Goal: Check status

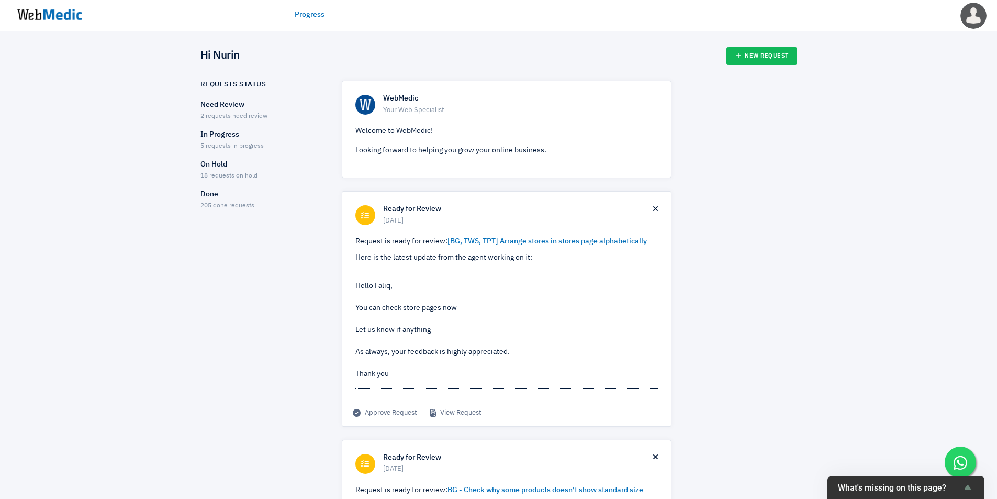
click at [243, 143] on span "5 requests in progress" at bounding box center [231, 146] width 63 height 6
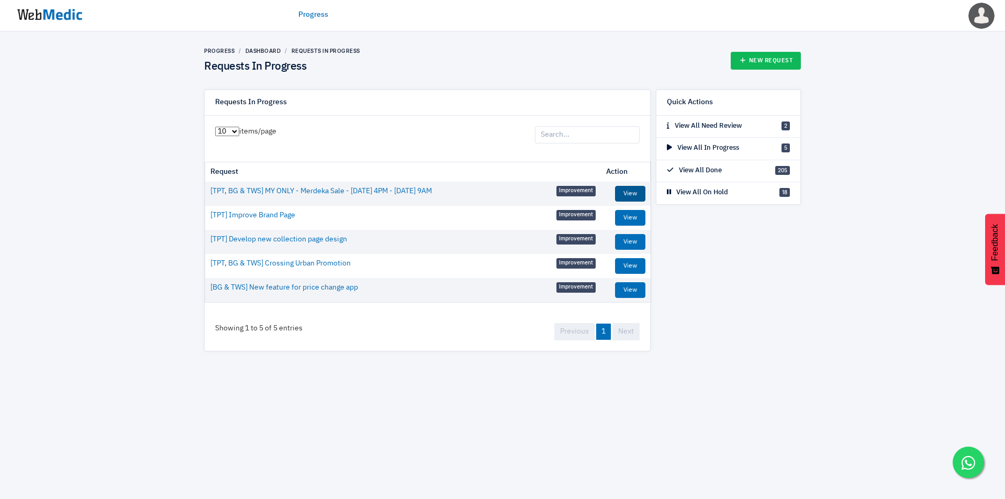
click at [633, 193] on link "View" at bounding box center [630, 194] width 30 height 16
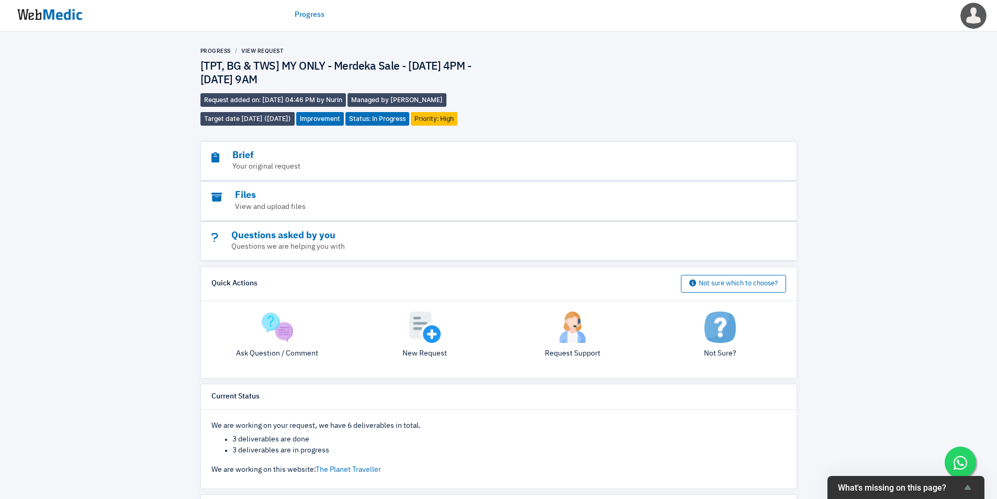
click at [151, 231] on div "Progress View Request [TPT, BG & TWS] MY ONLY - Merdeka Sale - 28 Aug 4PM - 2 S…" at bounding box center [498, 414] width 997 height 766
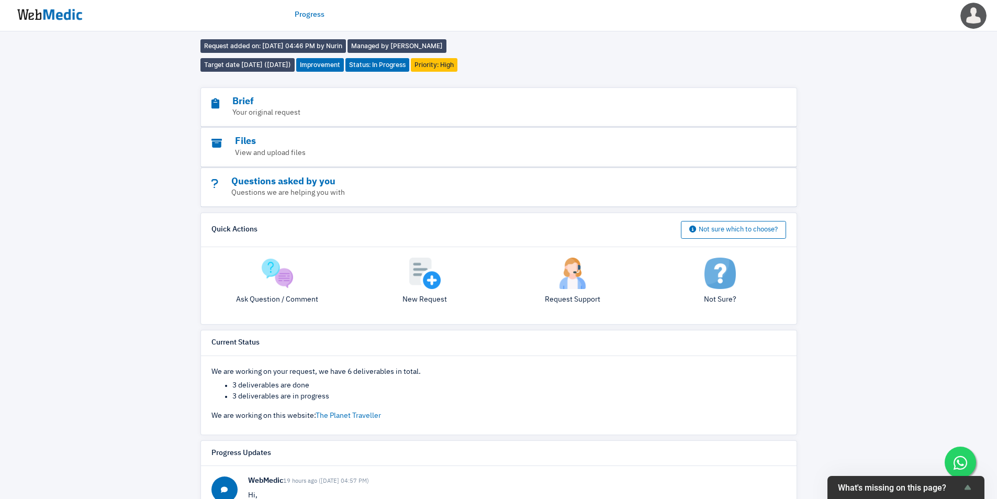
scroll to position [87, 0]
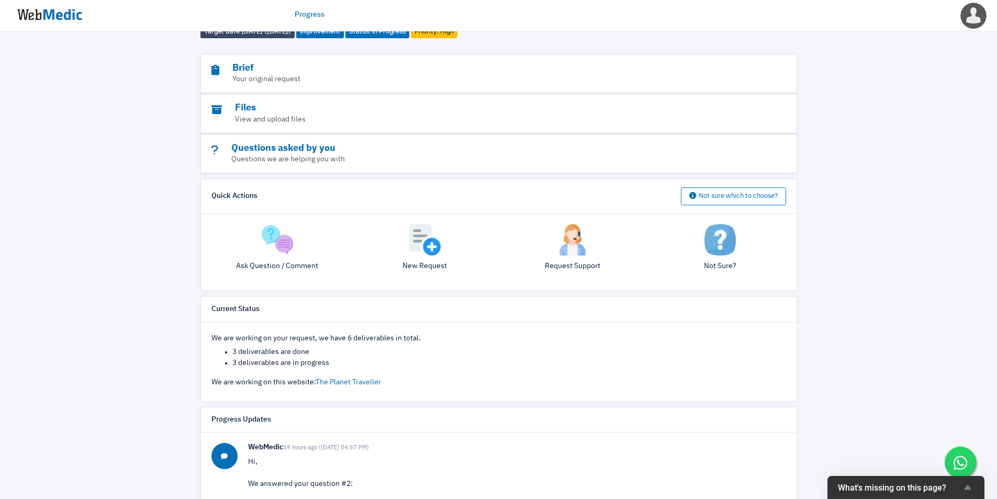
click at [140, 222] on div "Progress View Request [TPT, BG & TWS] MY ONLY - Merdeka Sale - 28 Aug 4PM - 2 S…" at bounding box center [498, 327] width 997 height 766
click at [883, 212] on div "Progress View Request [TPT, BG & TWS] MY ONLY - Merdeka Sale - 28 Aug 4PM - 2 S…" at bounding box center [498, 327] width 997 height 766
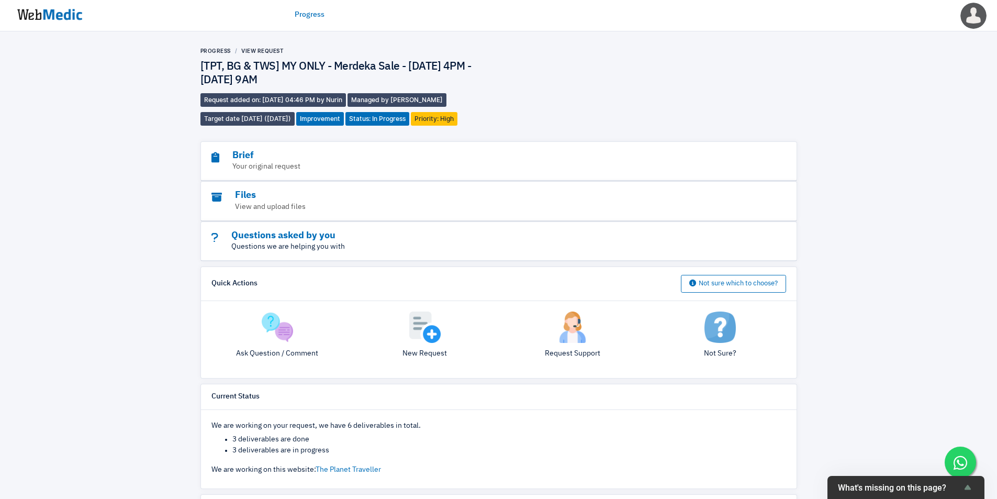
click at [293, 241] on p "Questions we are helping you with" at bounding box center [469, 246] width 517 height 11
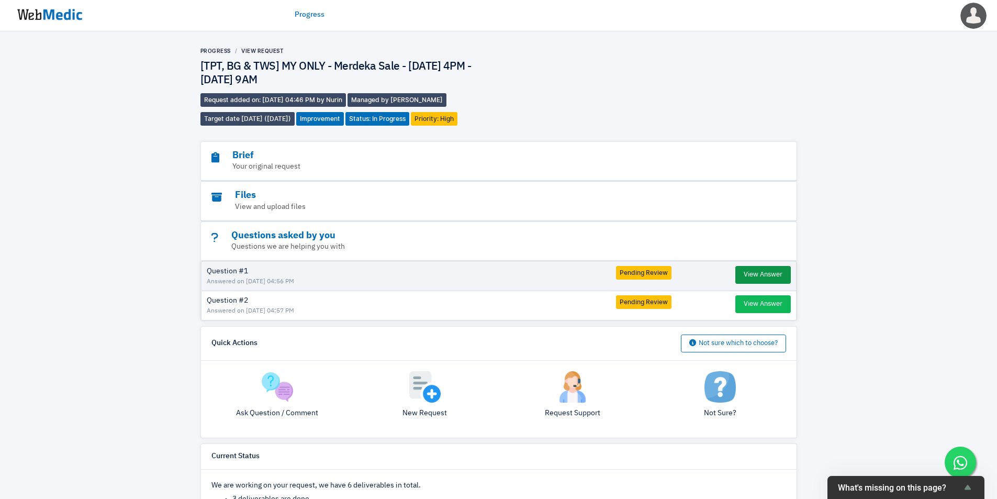
click at [770, 272] on button "View Answer" at bounding box center [762, 275] width 55 height 18
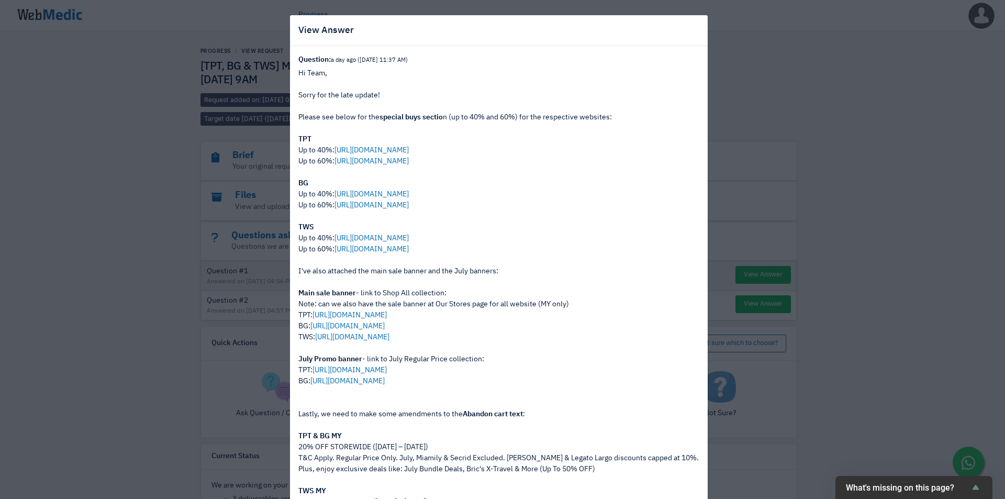
click at [470, 290] on div "Up to 60%: https://admin.shopify.com/store/thewalletshopsg/collections/52179969…" at bounding box center [498, 343] width 401 height 198
click at [512, 434] on div "Up to 60%: https://admin.shopify.com/store/thewalletshopsg/collections/52179969…" at bounding box center [498, 343] width 401 height 198
click at [847, 107] on div "View Answer Question: a day ago (27/8/2025 11:37 AM) Hi Team, Sorry for the lat…" at bounding box center [502, 249] width 1005 height 499
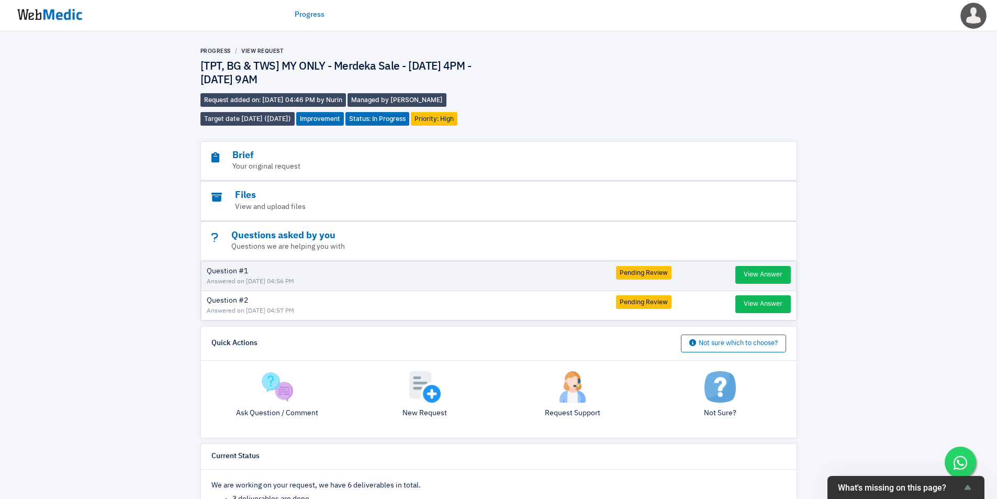
click at [847, 109] on div "Progress View Request [TPT, BG & TWS] MY ONLY - Merdeka Sale - 28 Aug 4PM - 2 S…" at bounding box center [498, 444] width 997 height 826
